Goal: Task Accomplishment & Management: Manage account settings

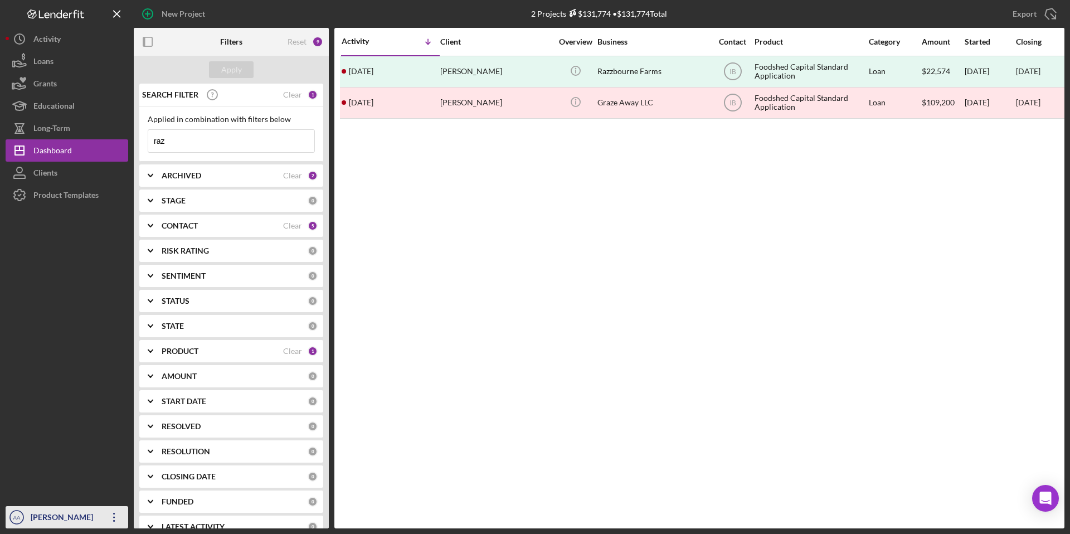
click at [108, 513] on icon "Icon/Overflow" at bounding box center [114, 517] width 28 height 28
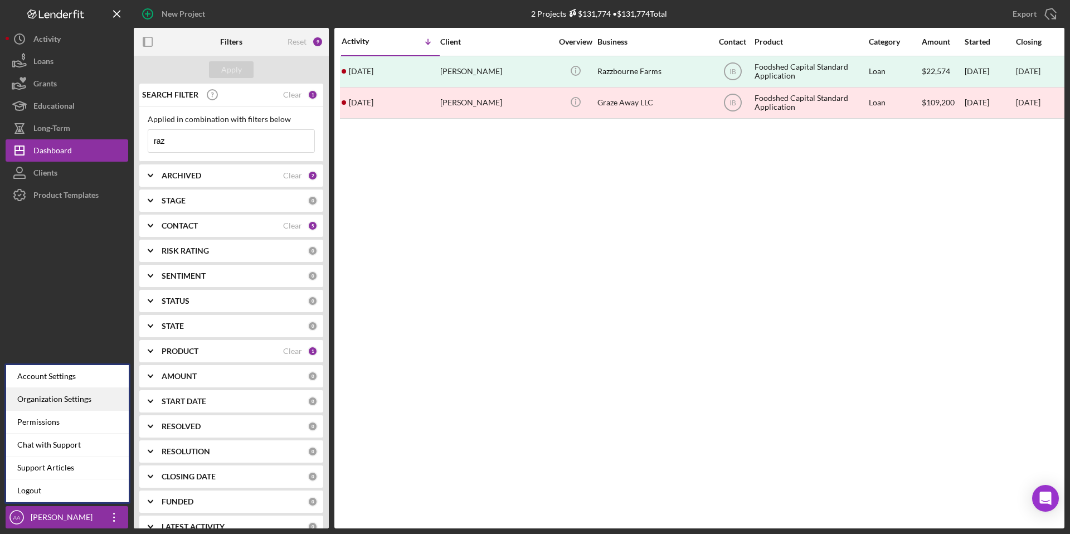
click at [72, 393] on div "Organization Settings" at bounding box center [67, 399] width 123 height 23
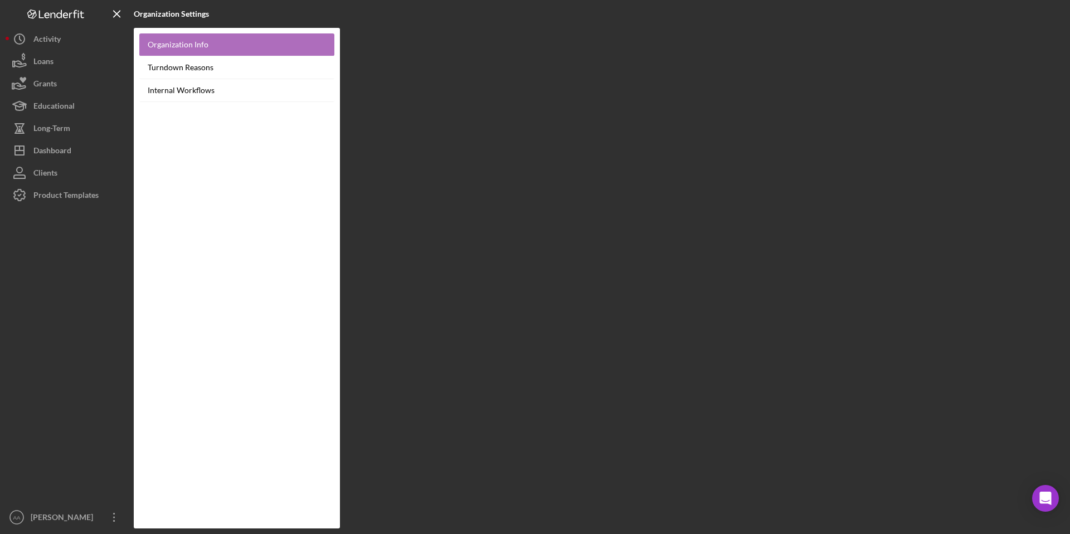
click at [217, 48] on link "Organization Info" at bounding box center [236, 44] width 195 height 23
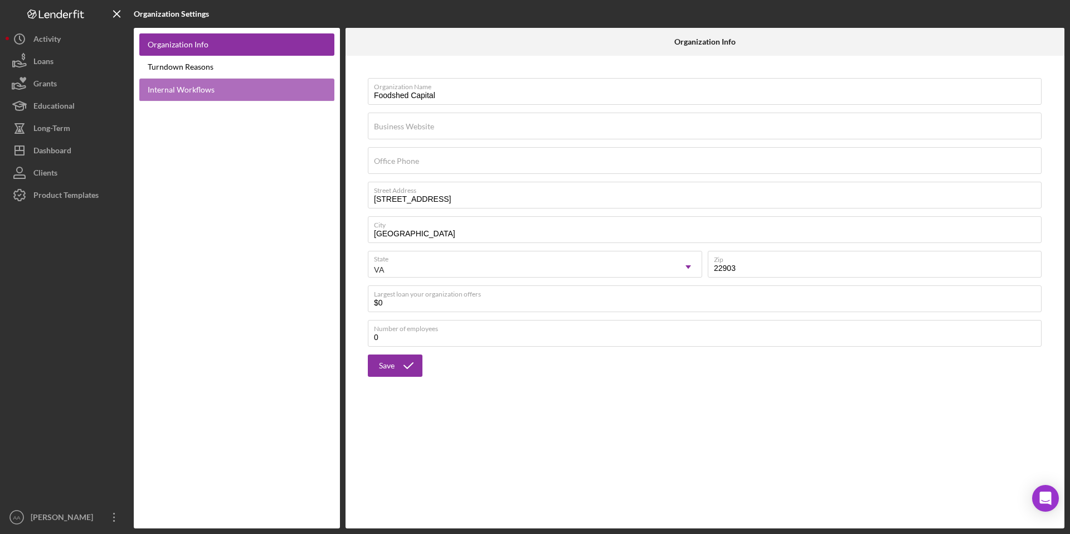
click at [209, 85] on link "Internal Workflows" at bounding box center [236, 90] width 195 height 23
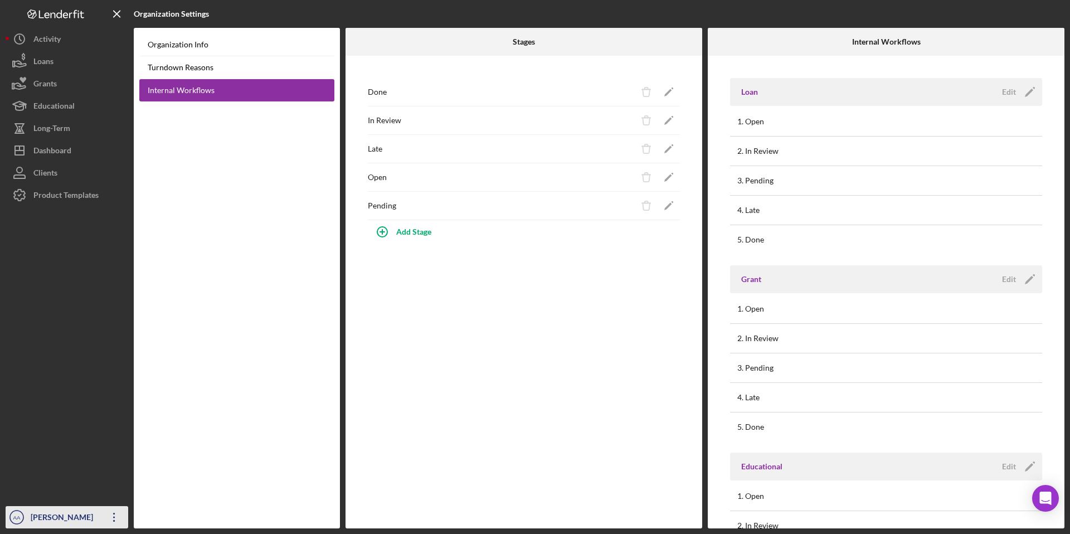
click at [119, 523] on icon "Icon/Overflow" at bounding box center [114, 517] width 28 height 28
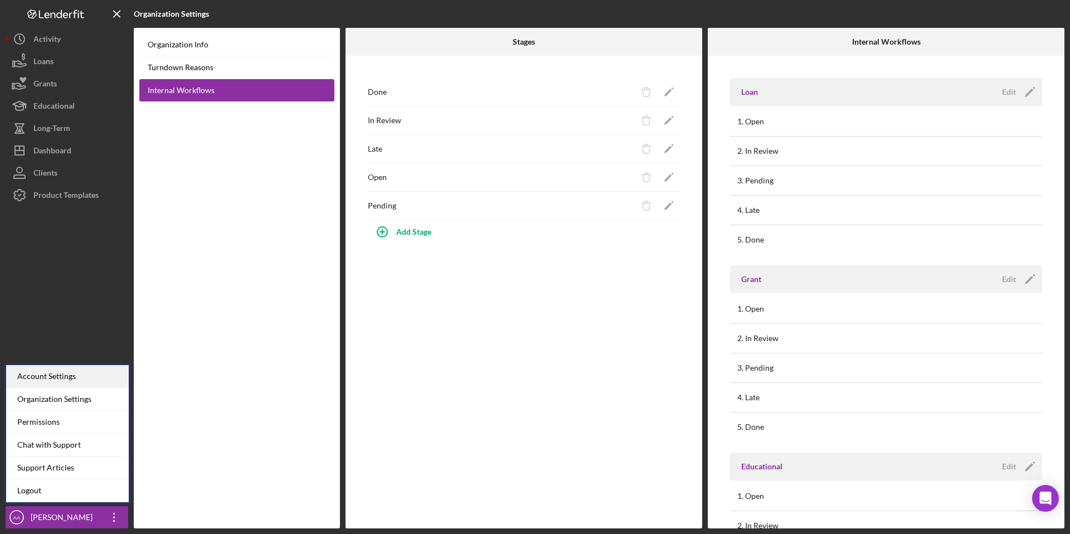
click at [96, 379] on div "Account Settings" at bounding box center [67, 376] width 123 height 23
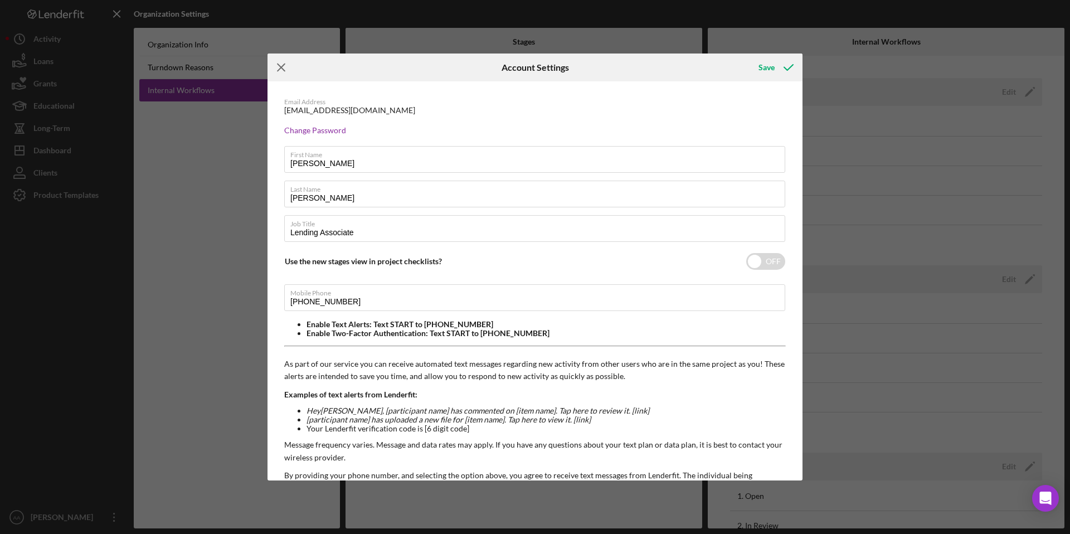
click at [281, 66] on line at bounding box center [280, 67] width 7 height 7
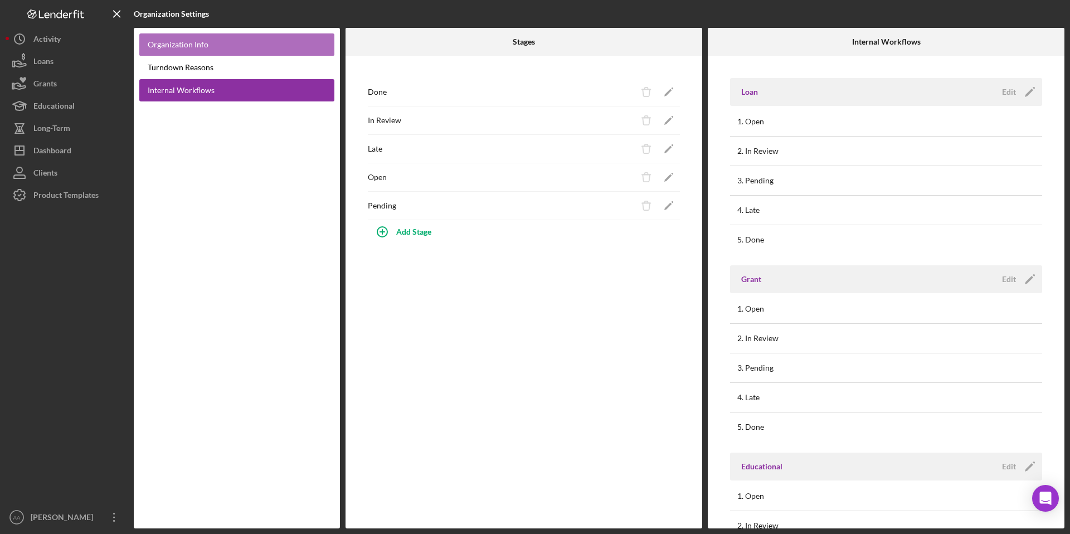
click at [235, 48] on link "Organization Info" at bounding box center [236, 44] width 195 height 23
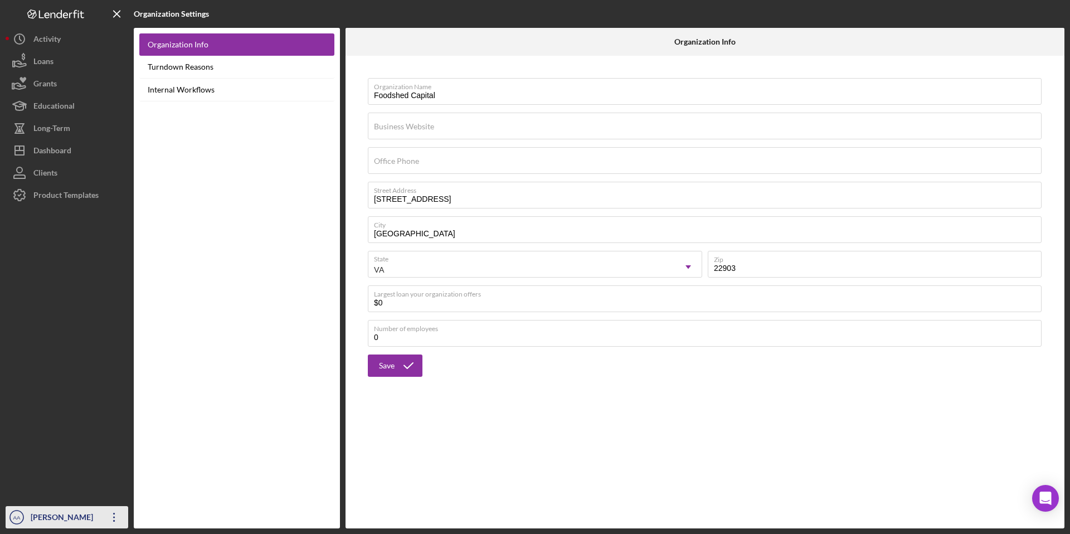
click at [105, 520] on icon "Icon/Overflow" at bounding box center [114, 517] width 28 height 28
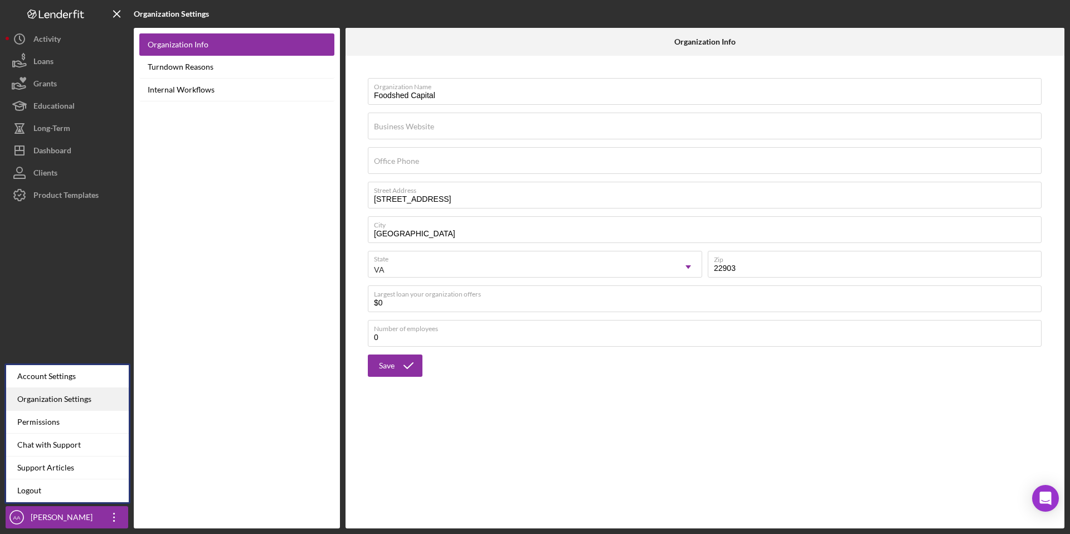
click at [100, 401] on div "Organization Settings" at bounding box center [67, 399] width 123 height 23
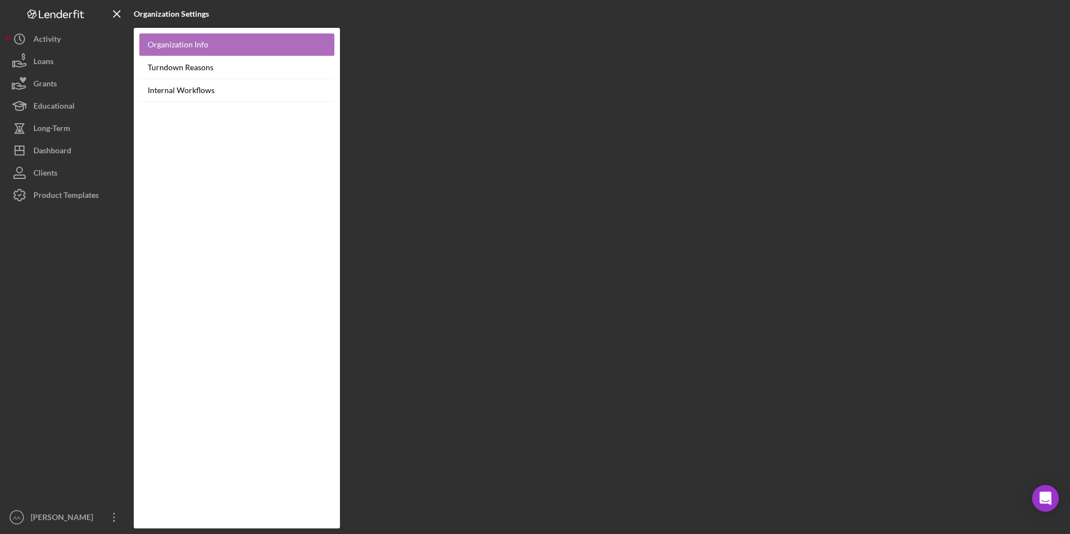
click at [242, 42] on link "Organization Info" at bounding box center [236, 44] width 195 height 23
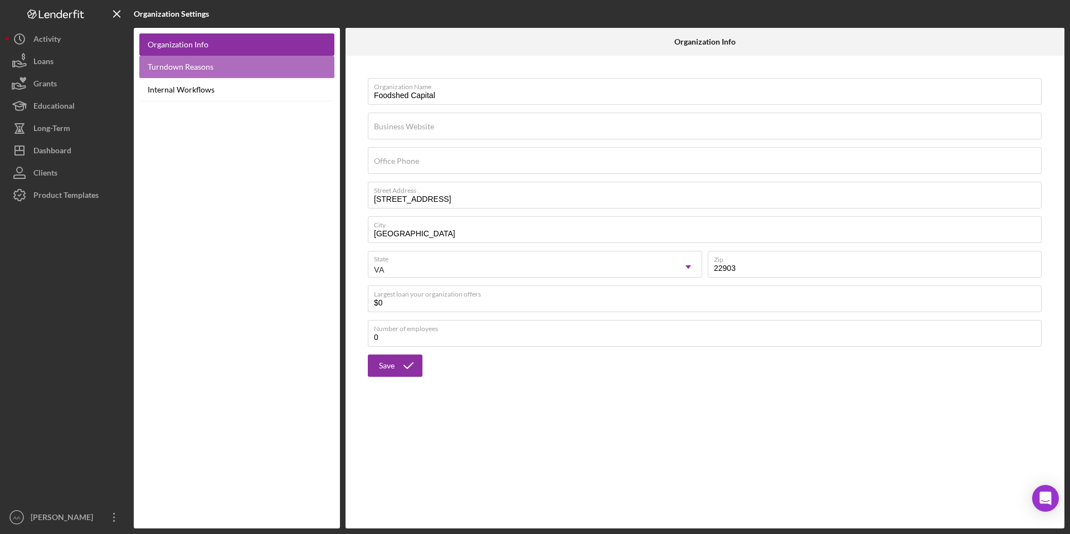
click at [233, 66] on link "Turndown Reasons" at bounding box center [236, 67] width 195 height 23
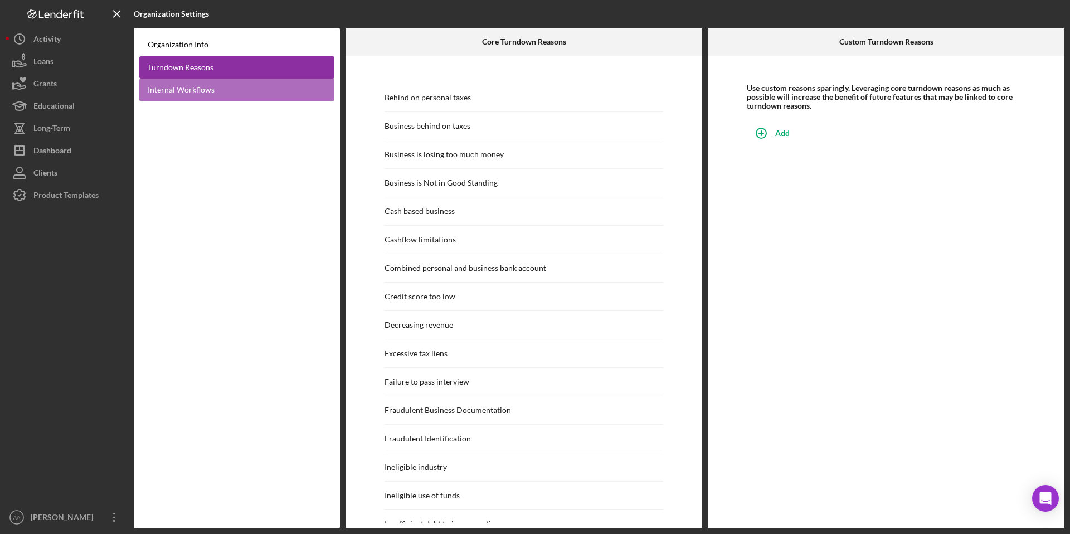
click at [251, 92] on link "Internal Workflows" at bounding box center [236, 90] width 195 height 23
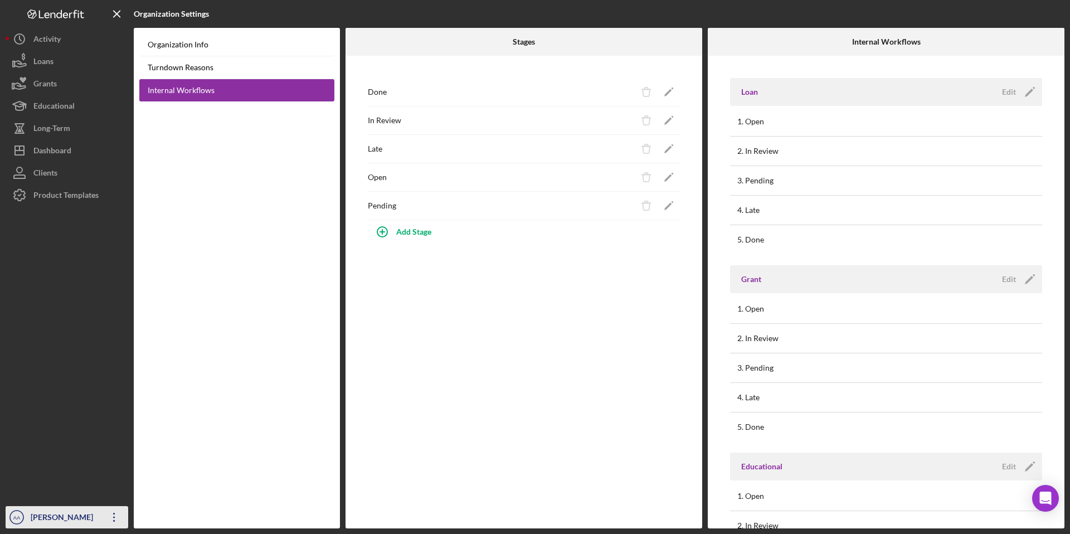
click at [114, 519] on icon "Icon/Overflow" at bounding box center [114, 517] width 28 height 28
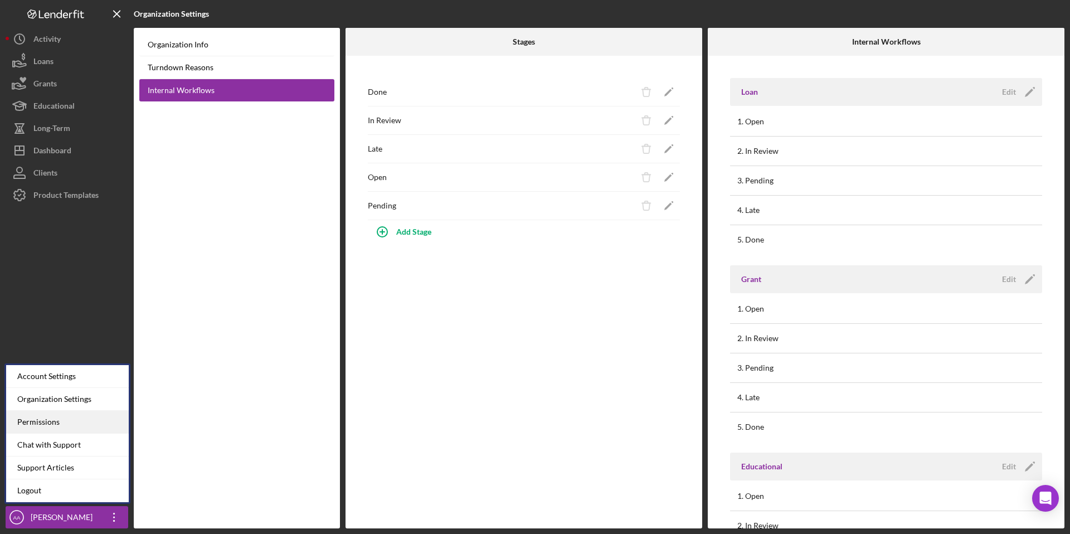
click at [87, 423] on div "Permissions" at bounding box center [67, 422] width 123 height 23
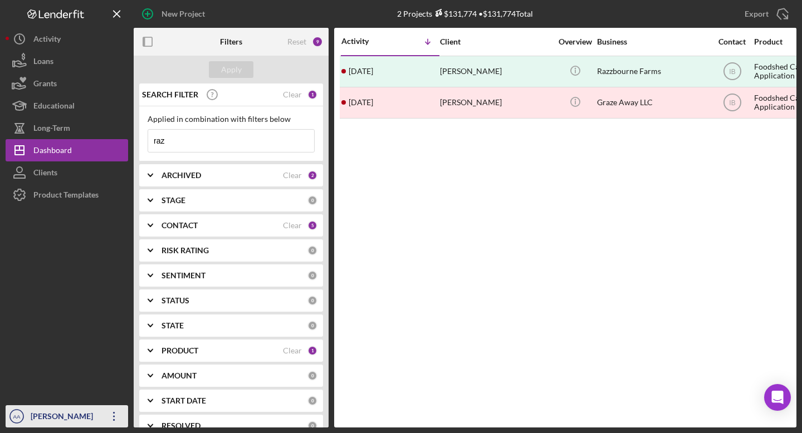
click at [119, 421] on icon "Icon/Overflow" at bounding box center [114, 417] width 28 height 28
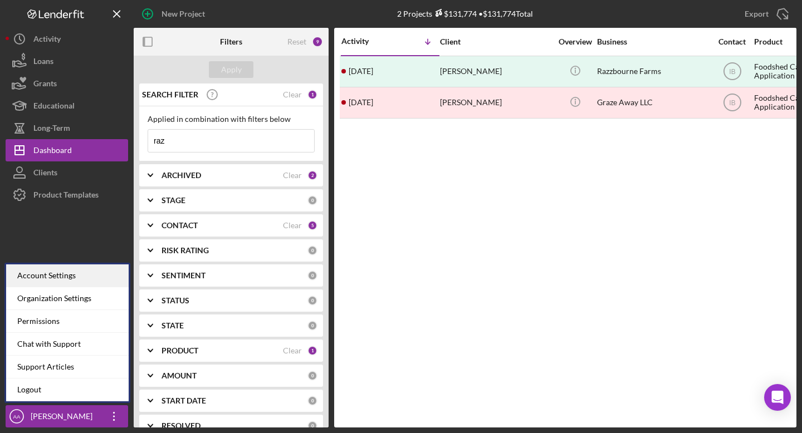
click at [102, 282] on div "Account Settings" at bounding box center [67, 276] width 123 height 23
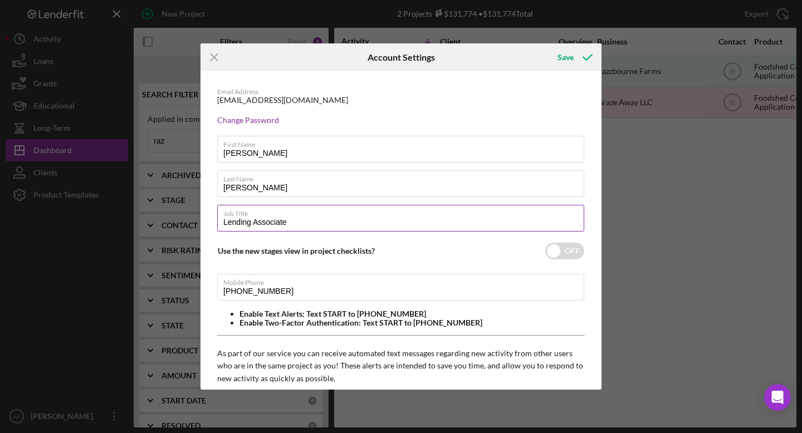
click at [253, 221] on input "Lending Associate" at bounding box center [400, 218] width 367 height 27
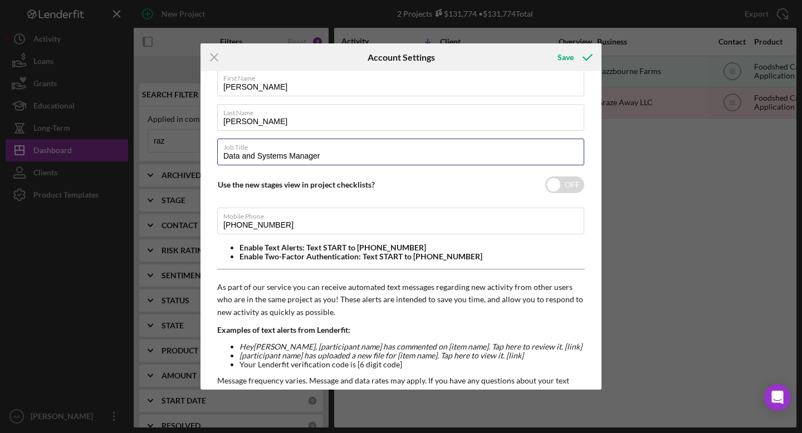
scroll to position [202, 0]
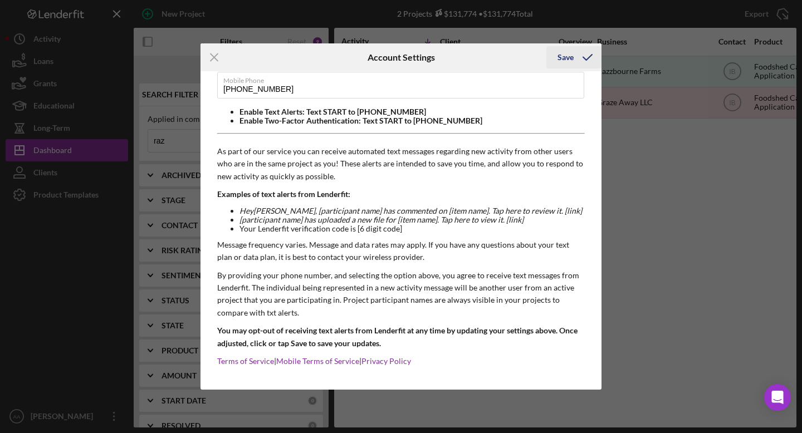
type input "Data and Systems Manager"
click at [578, 58] on icon "submit" at bounding box center [588, 57] width 28 height 28
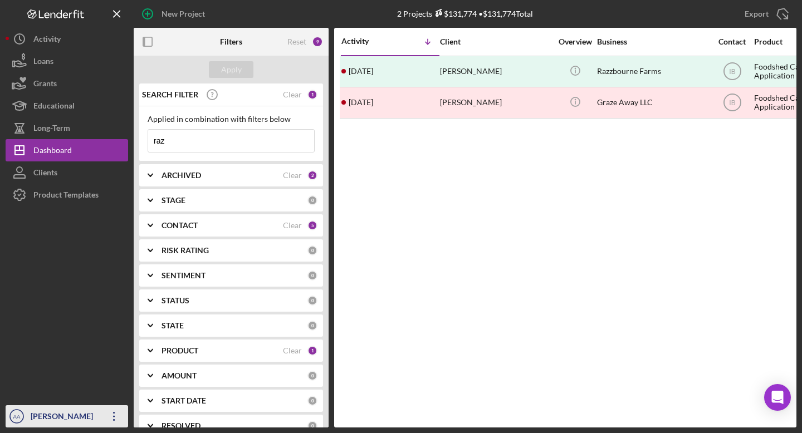
click at [120, 412] on icon "Icon/Overflow" at bounding box center [114, 417] width 28 height 28
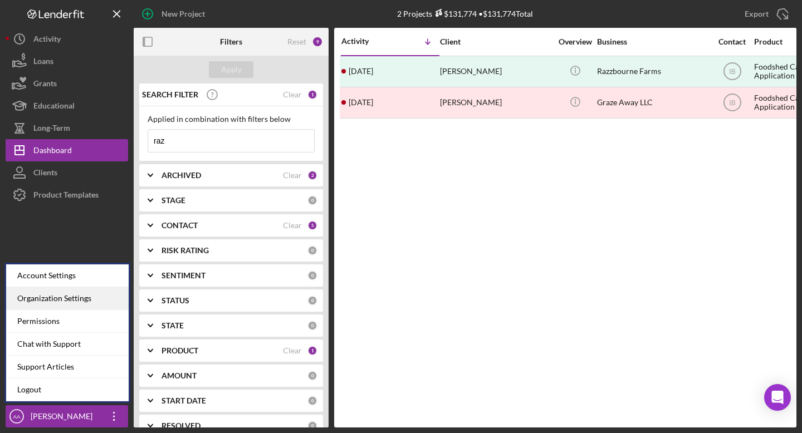
click at [96, 299] on div "Organization Settings" at bounding box center [67, 298] width 123 height 23
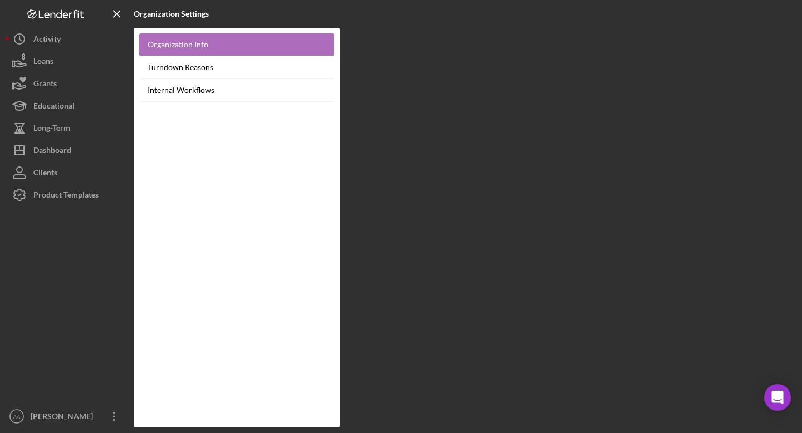
click at [246, 42] on link "Organization Info" at bounding box center [236, 44] width 195 height 23
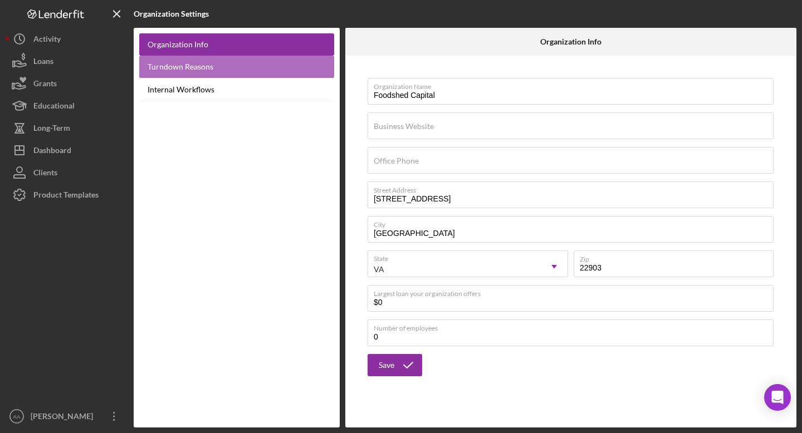
click at [234, 66] on link "Turndown Reasons" at bounding box center [236, 67] width 195 height 23
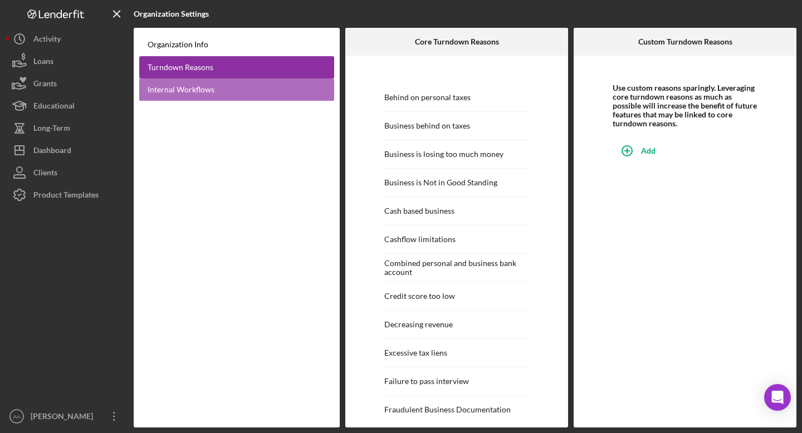
click at [223, 90] on link "Internal Workflows" at bounding box center [236, 90] width 195 height 23
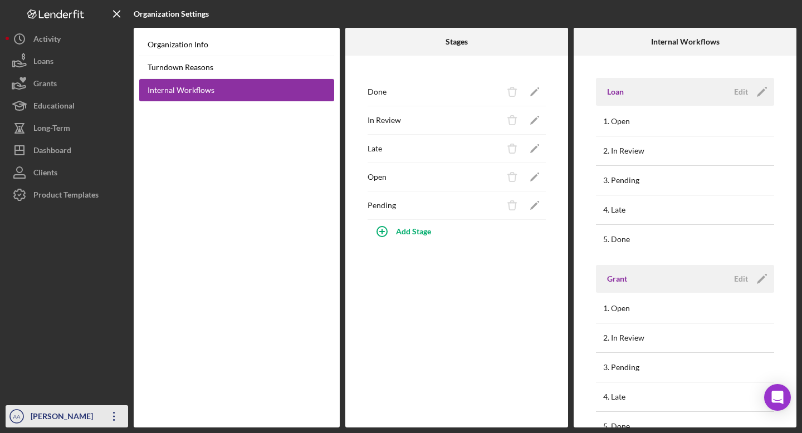
click at [105, 421] on icon "Icon/Overflow" at bounding box center [114, 417] width 28 height 28
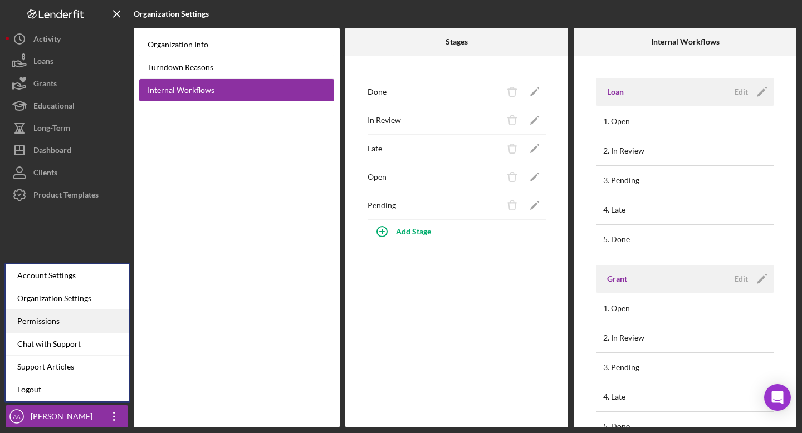
click at [101, 325] on div "Permissions" at bounding box center [67, 321] width 123 height 23
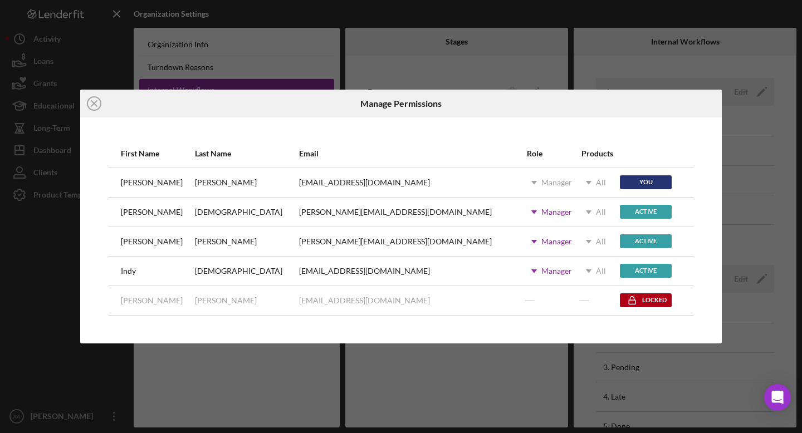
click at [520, 179] on icon "Icon/Dropdown Arrow" at bounding box center [534, 183] width 28 height 28
click at [520, 210] on icon "Icon/Dropdown Arrow" at bounding box center [534, 212] width 28 height 28
click at [454, 127] on div "First Name Last Name Email Role Products [PERSON_NAME] [PERSON_NAME][EMAIL_ADDR…" at bounding box center [401, 231] width 642 height 226
click at [92, 105] on line at bounding box center [94, 104] width 6 height 6
